Goal: Task Accomplishment & Management: Use online tool/utility

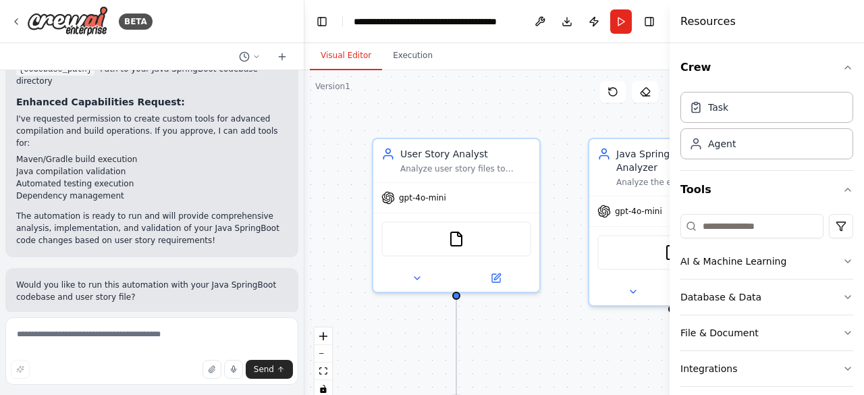
scroll to position [1631, 0]
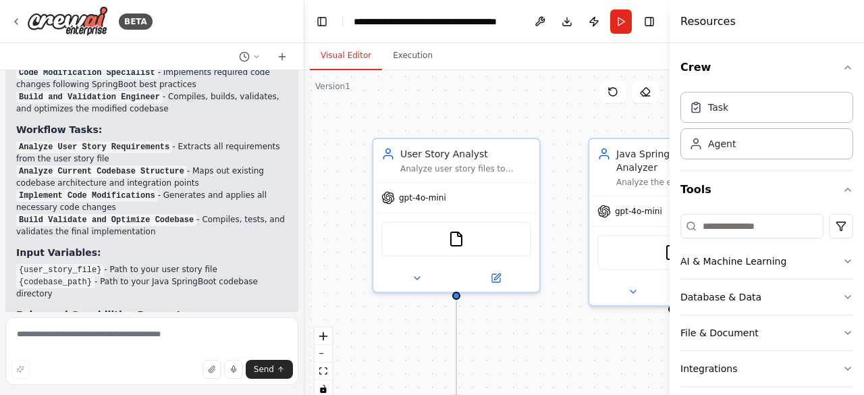
click at [301, 308] on div at bounding box center [301, 197] width 5 height 395
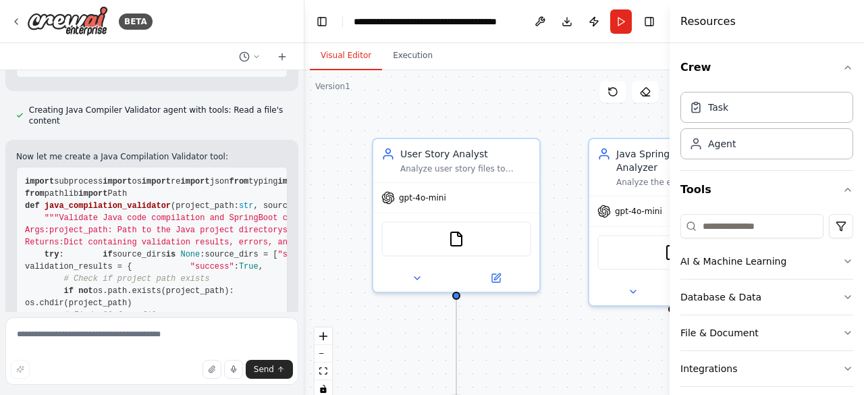
scroll to position [3116, 0]
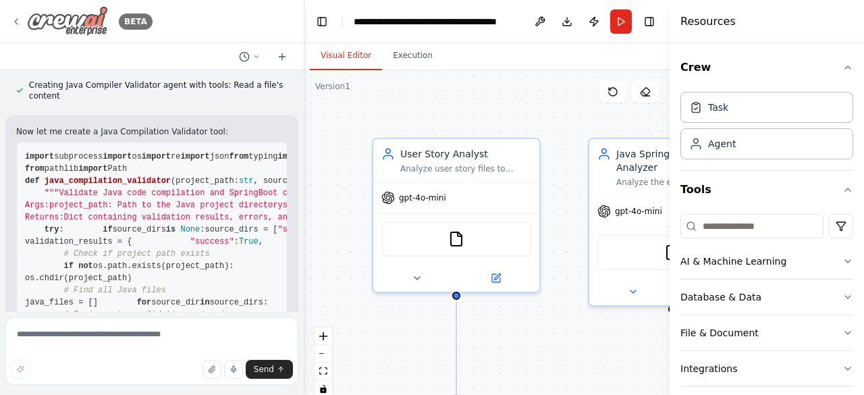
click at [20, 20] on icon at bounding box center [16, 21] width 11 height 11
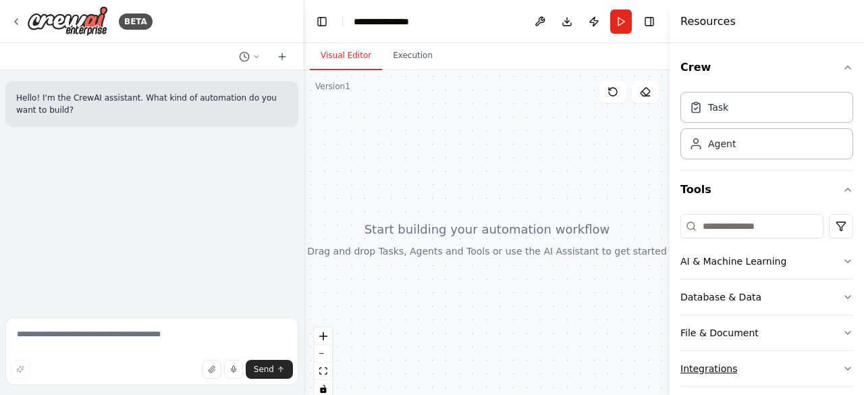
click at [843, 367] on icon "button" at bounding box center [848, 368] width 11 height 11
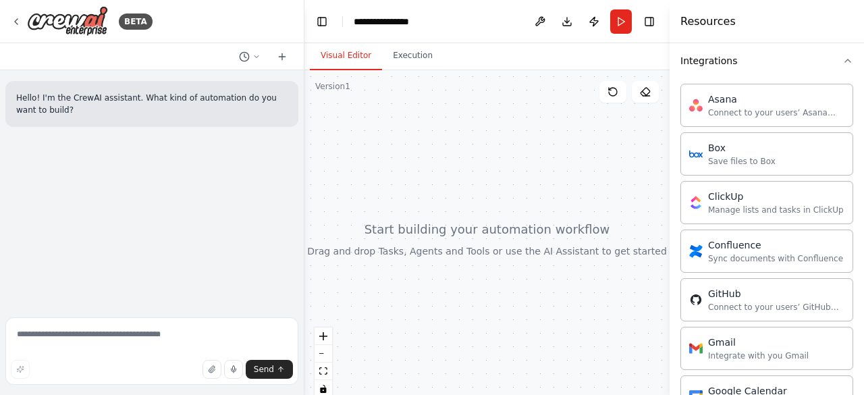
scroll to position [616, 0]
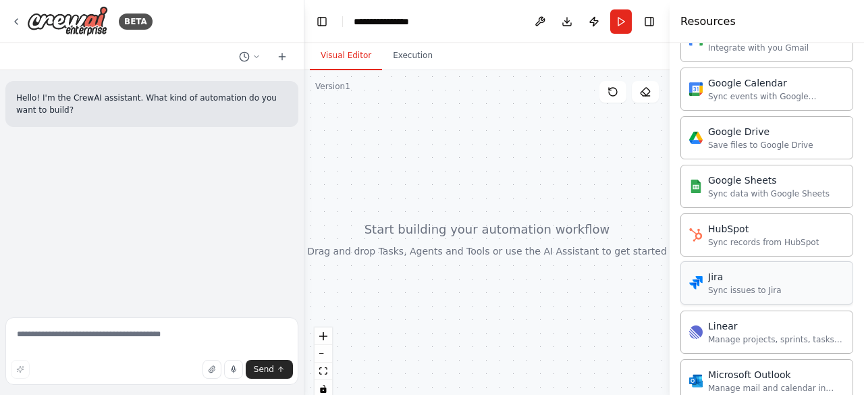
click at [721, 285] on div "Sync issues to Jira" at bounding box center [745, 290] width 74 height 11
click at [715, 285] on div "Sync issues to Jira" at bounding box center [745, 290] width 74 height 11
click at [746, 285] on div "Sync issues to Jira" at bounding box center [745, 290] width 74 height 11
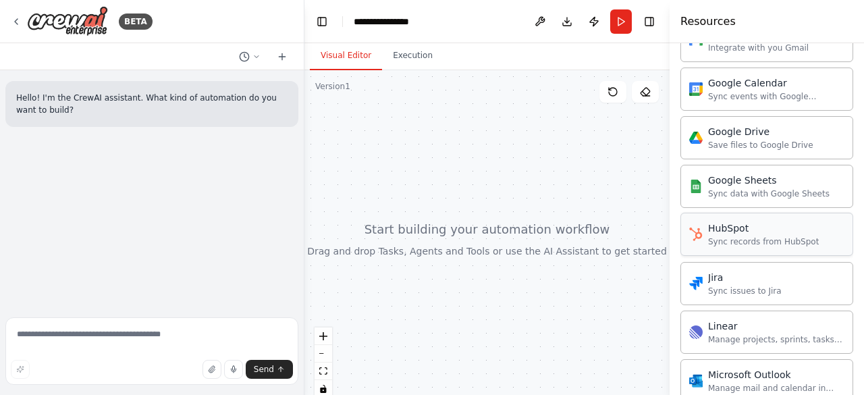
click at [746, 238] on div "Sync records from HubSpot" at bounding box center [763, 241] width 111 height 11
click at [734, 285] on div "Sync issues to Jira" at bounding box center [745, 290] width 74 height 11
drag, startPoint x: 734, startPoint y: 284, endPoint x: 615, endPoint y: 284, distance: 118.8
click at [615, 284] on div at bounding box center [486, 239] width 365 height 338
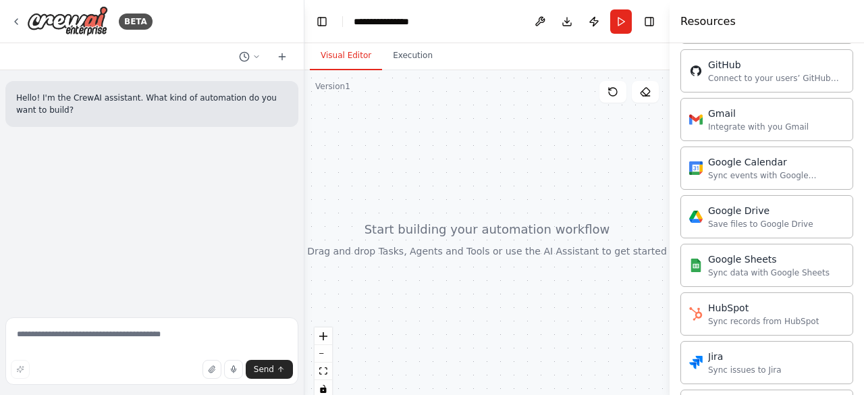
scroll to position [229, 0]
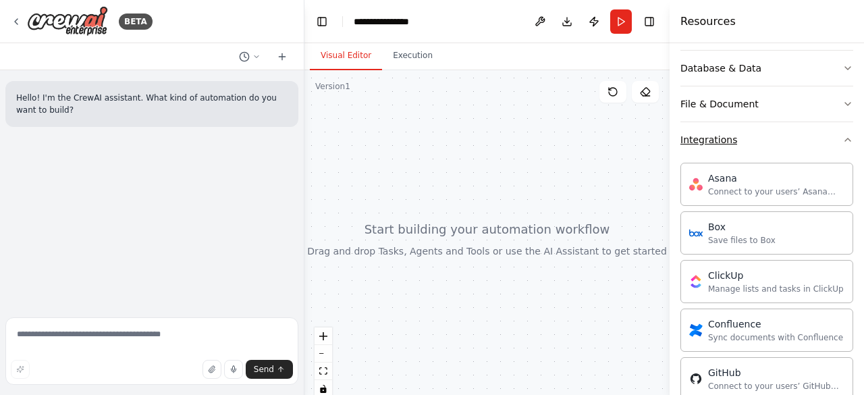
click at [843, 136] on icon "button" at bounding box center [848, 139] width 11 height 11
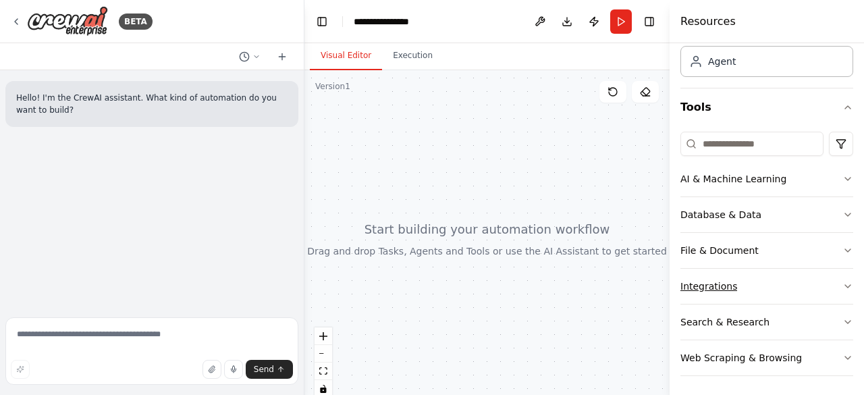
click at [712, 287] on div "Integrations" at bounding box center [709, 286] width 57 height 14
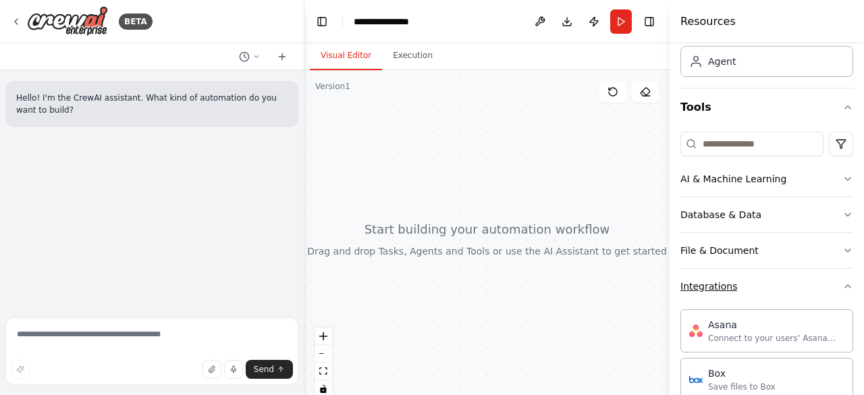
scroll to position [229, 0]
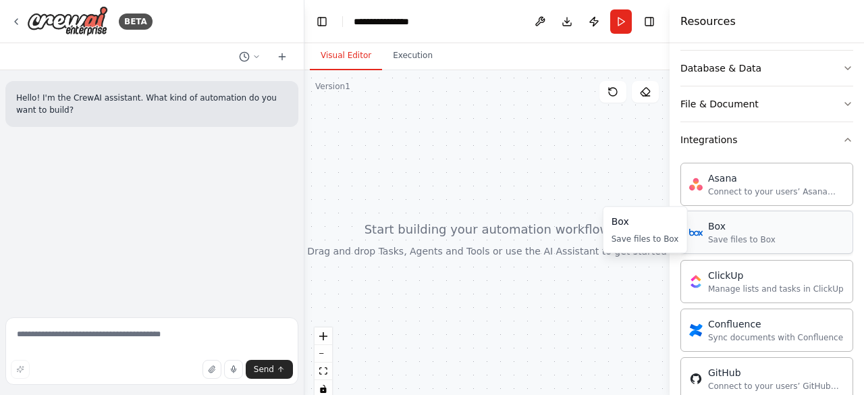
click at [705, 234] on div "Box Save files to Box" at bounding box center [732, 232] width 86 height 26
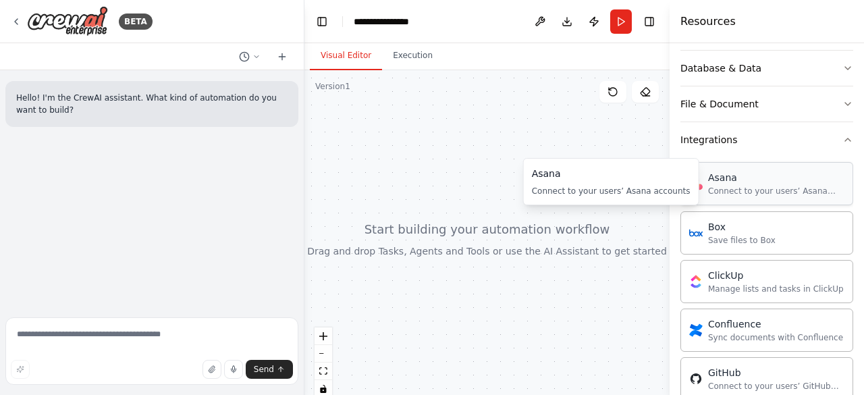
click at [751, 195] on div "Asana Connect to your users’ Asana accounts" at bounding box center [767, 183] width 173 height 43
click at [845, 138] on icon "button" at bounding box center [847, 139] width 5 height 3
